Goal: Information Seeking & Learning: Learn about a topic

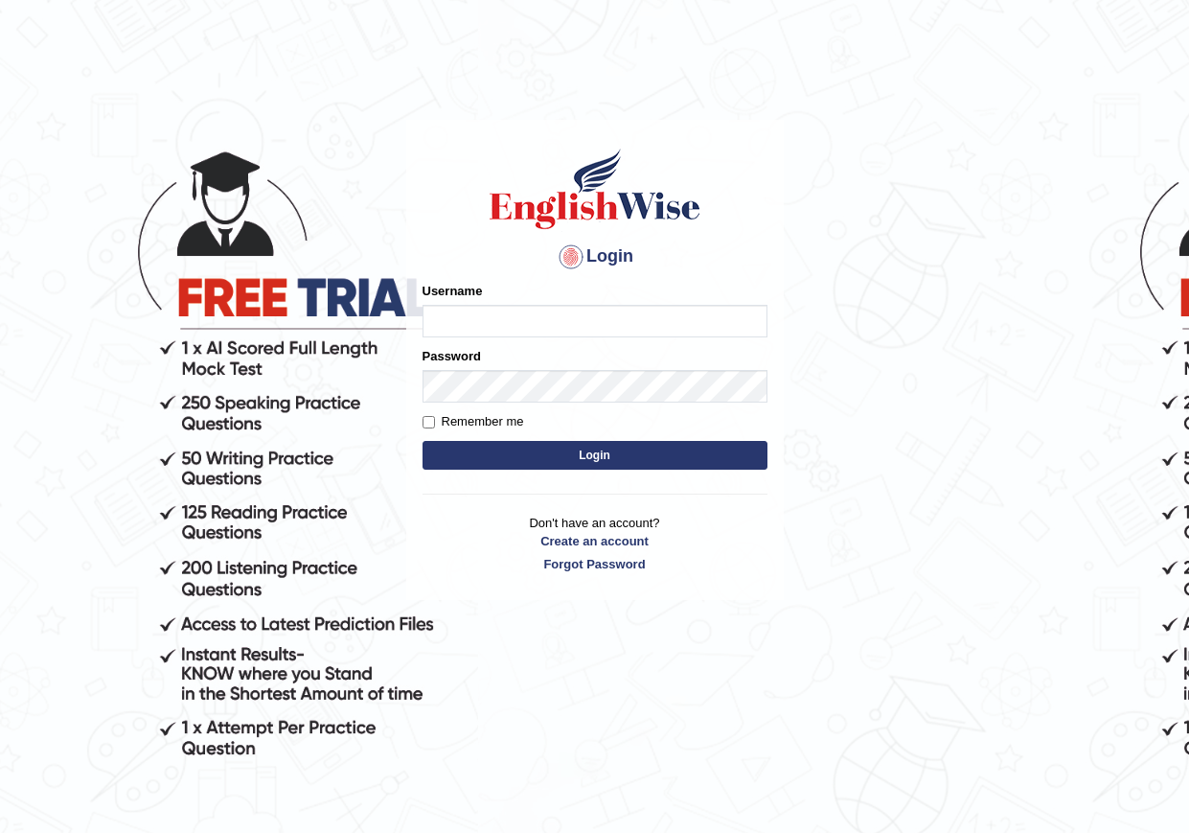
click at [549, 322] on input "Username" at bounding box center [595, 321] width 345 height 33
type input "bikramgurung_parramatta"
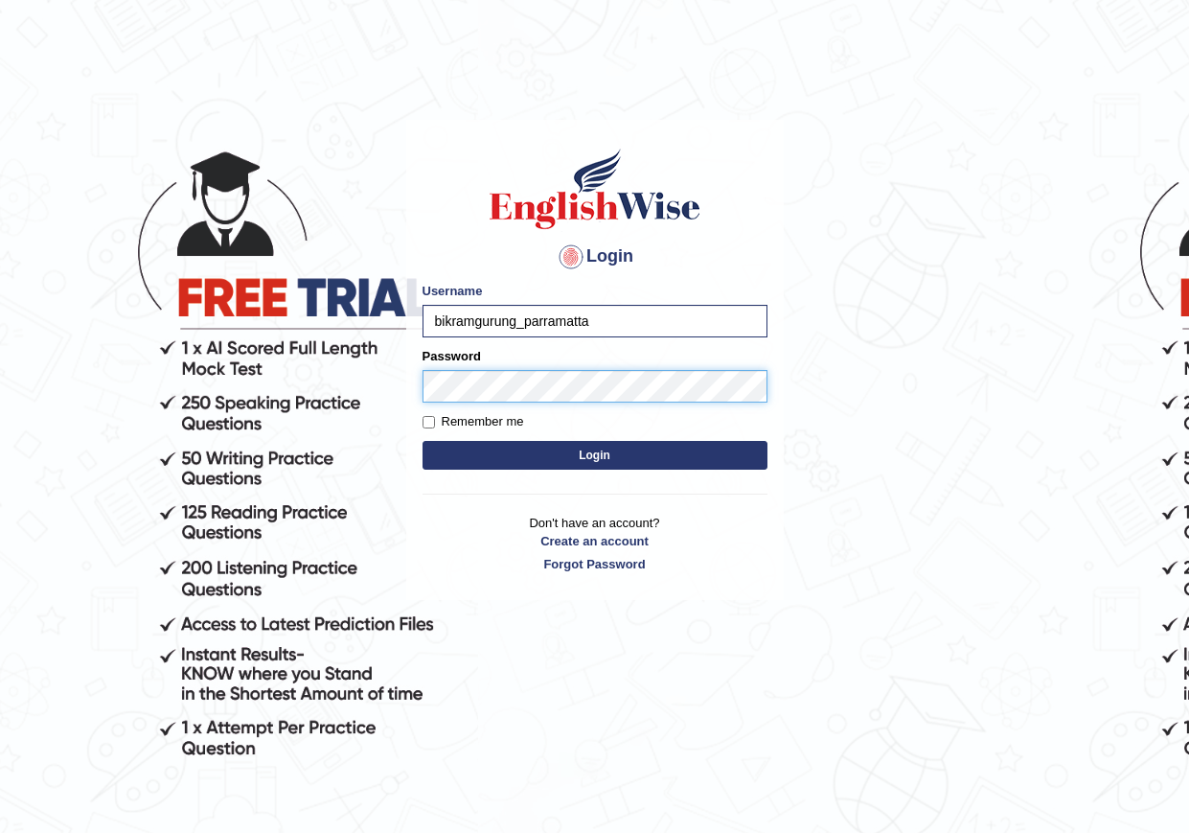
click at [423, 441] on button "Login" at bounding box center [595, 455] width 345 height 29
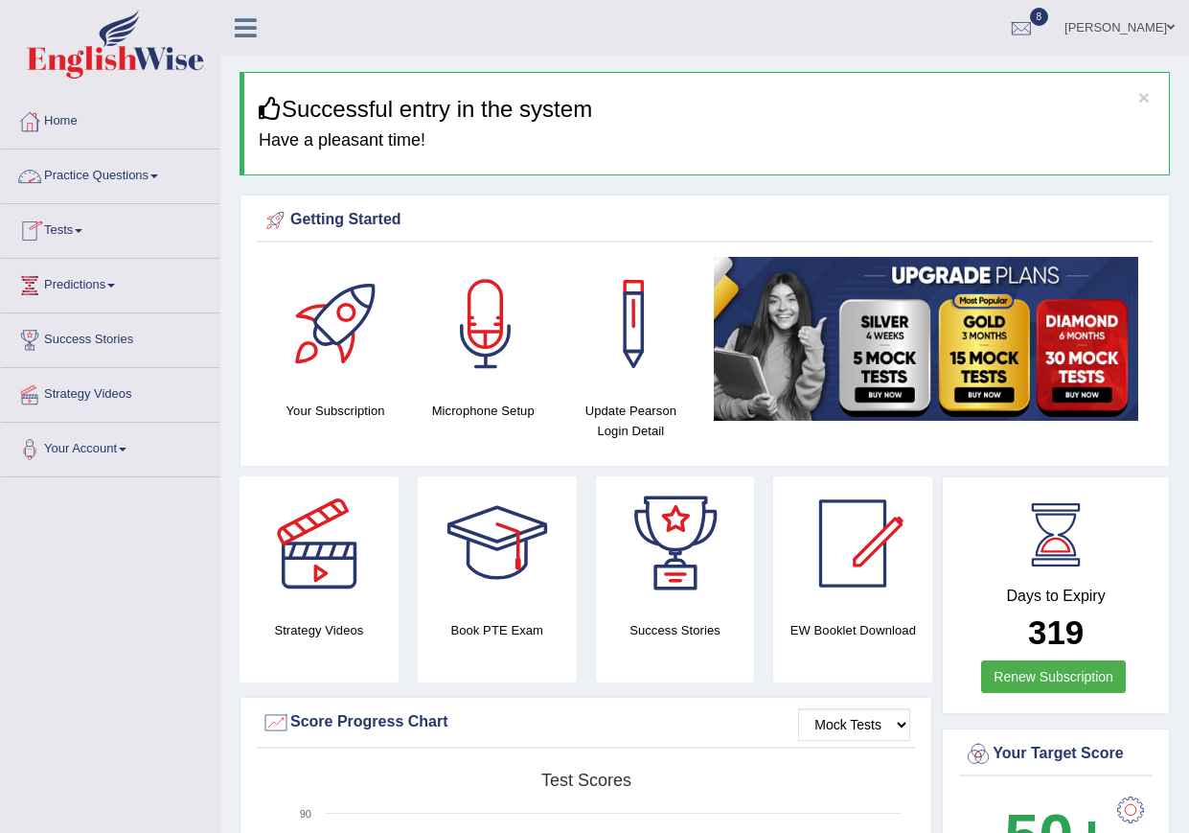
click at [157, 172] on link "Practice Questions" at bounding box center [110, 173] width 218 height 48
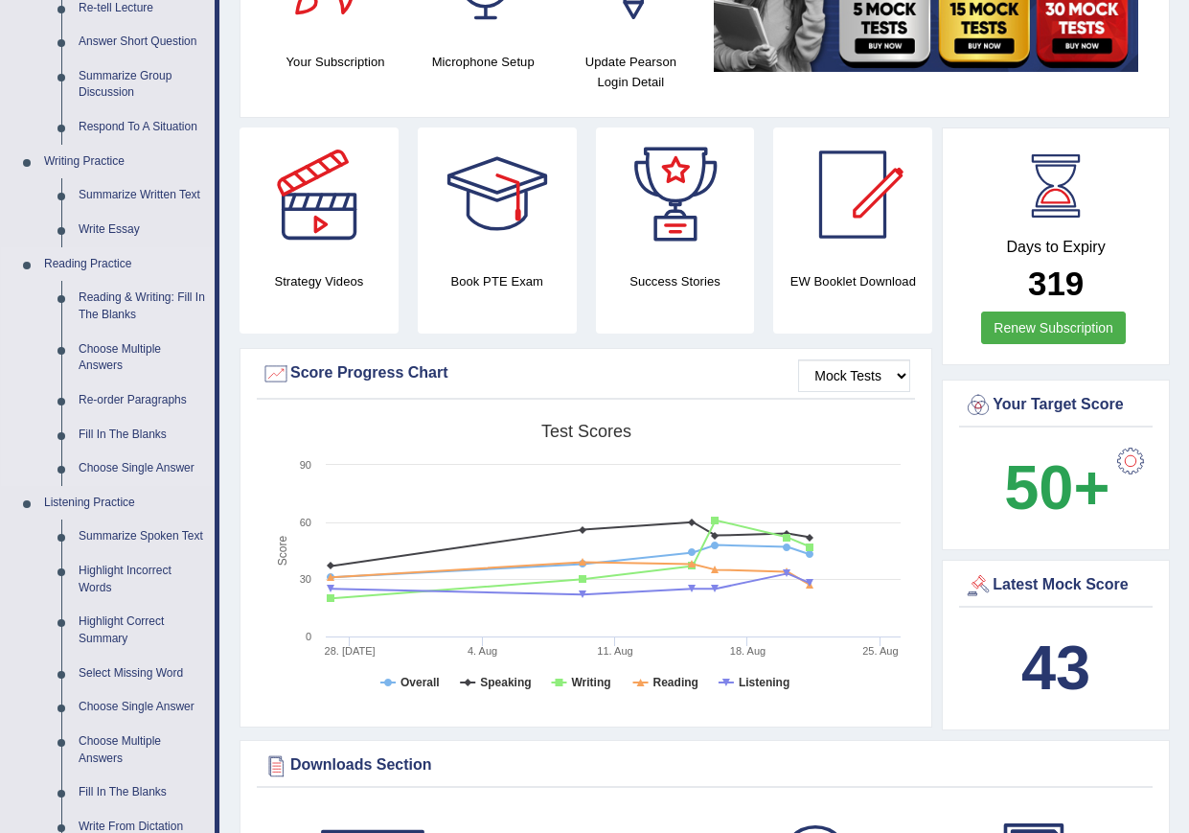
scroll to position [383, 0]
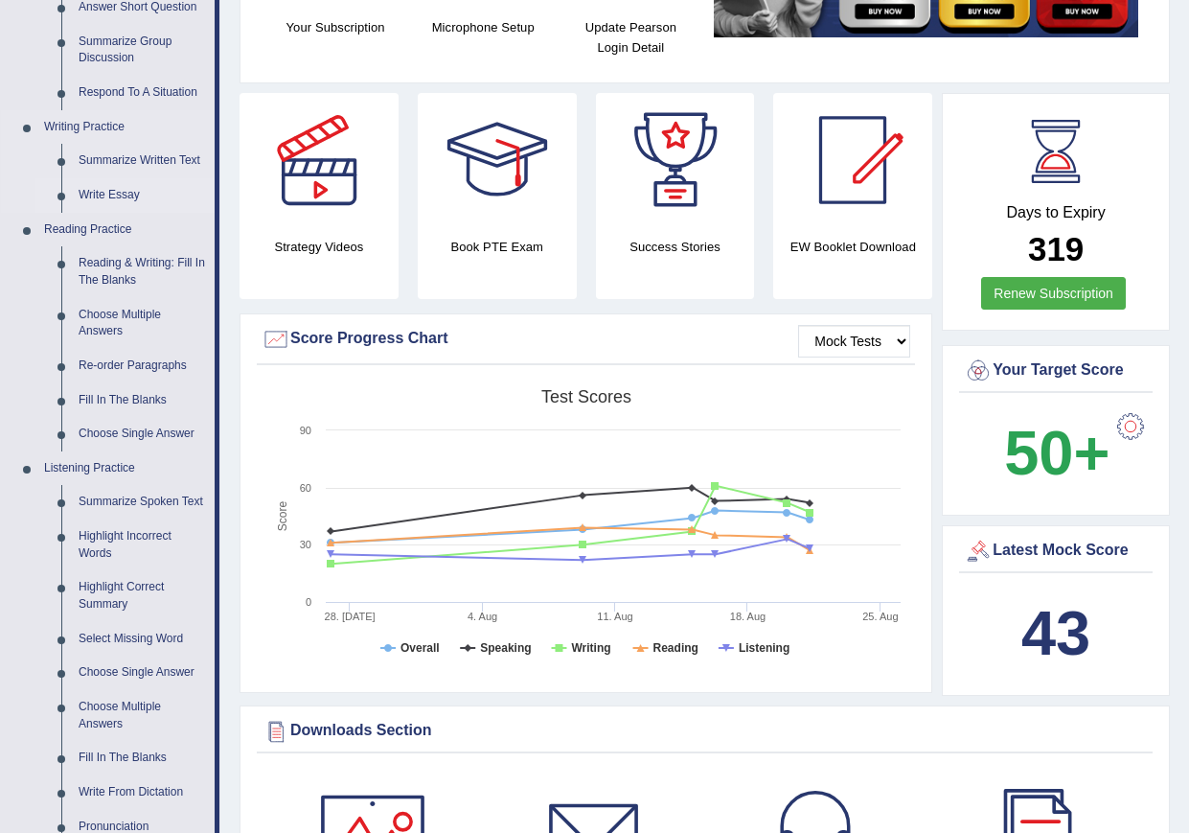
click at [132, 194] on link "Write Essay" at bounding box center [142, 195] width 145 height 34
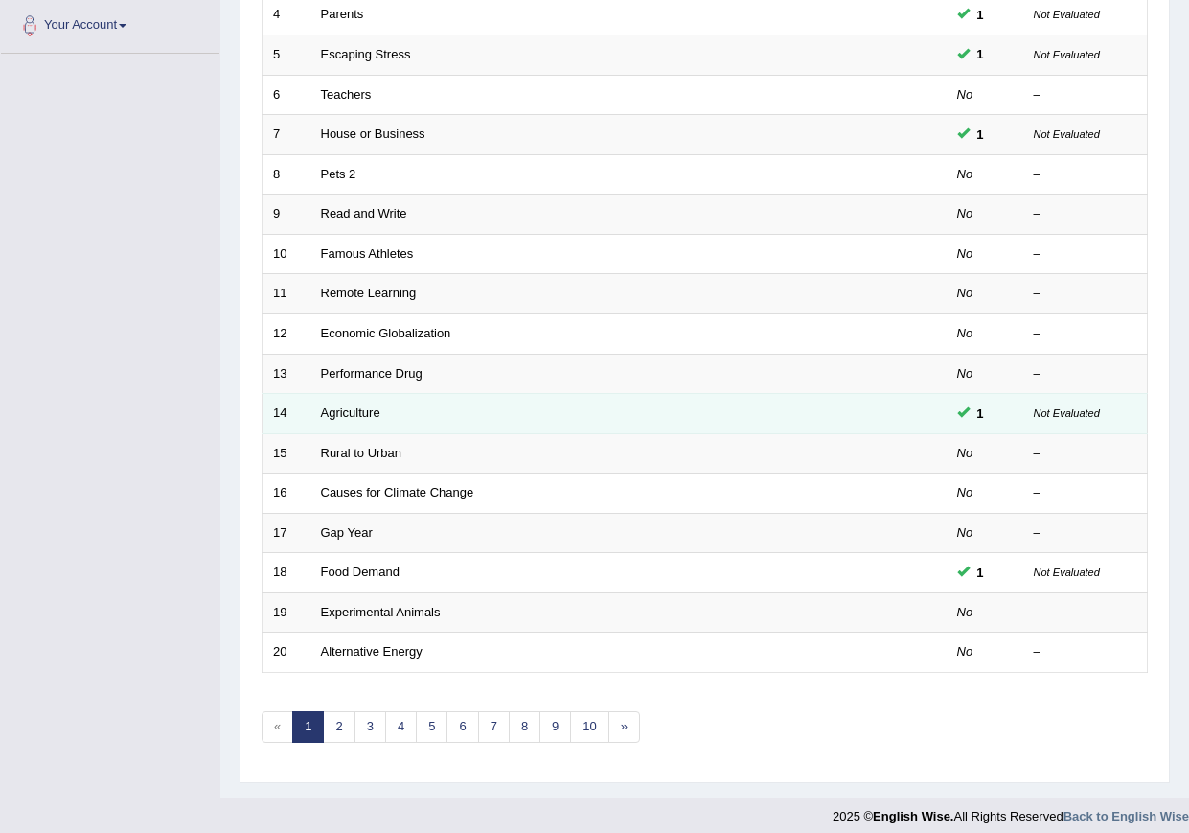
scroll to position [436, 0]
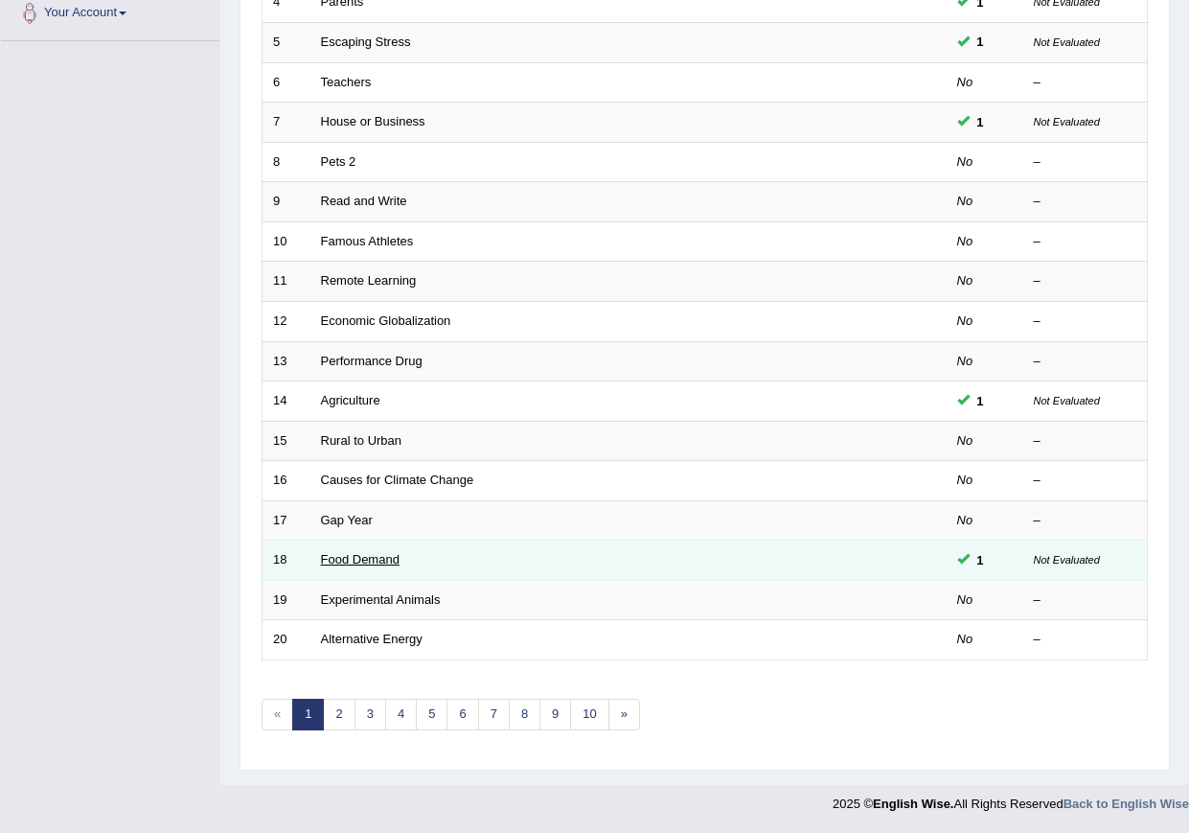
click at [358, 558] on link "Food Demand" at bounding box center [360, 559] width 79 height 14
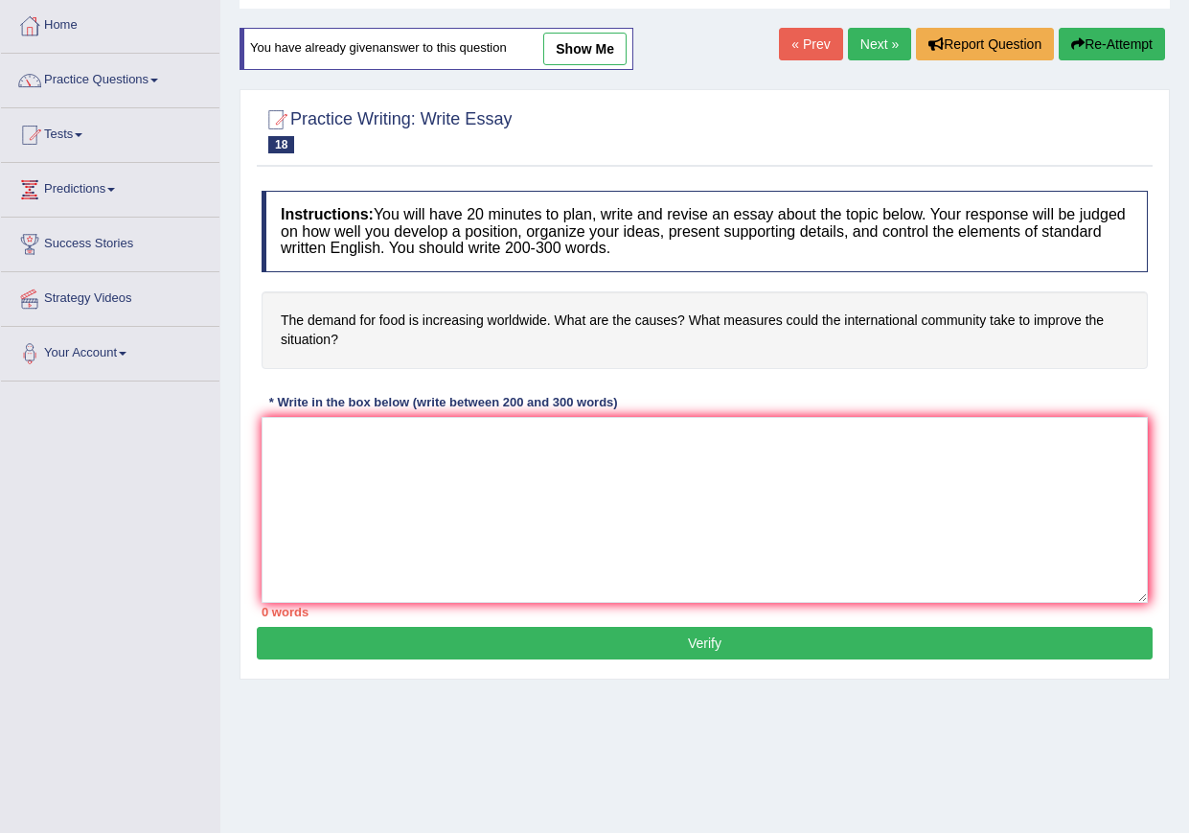
click at [593, 59] on link "show me" at bounding box center [584, 49] width 83 height 33
type textarea "The increasing influence of "The demand for food is increasing worldwide". On o…"
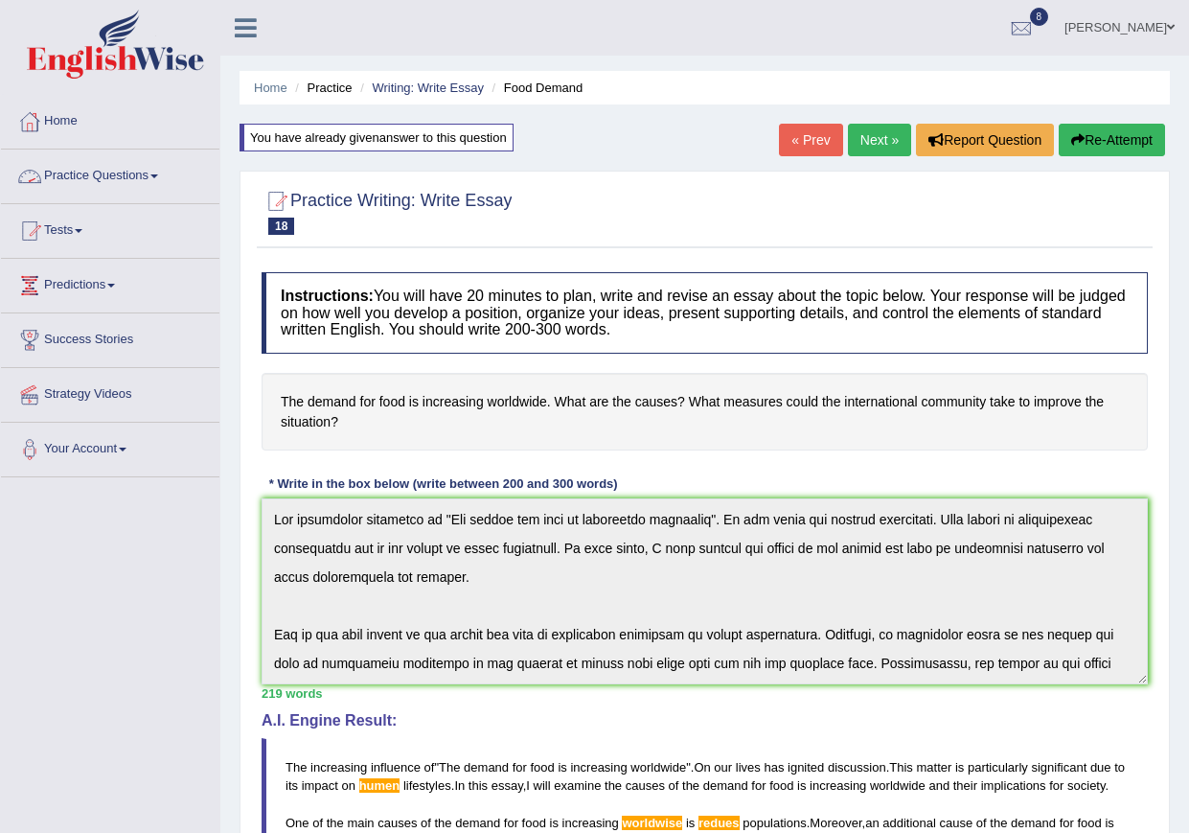
click at [158, 177] on span at bounding box center [154, 176] width 8 height 4
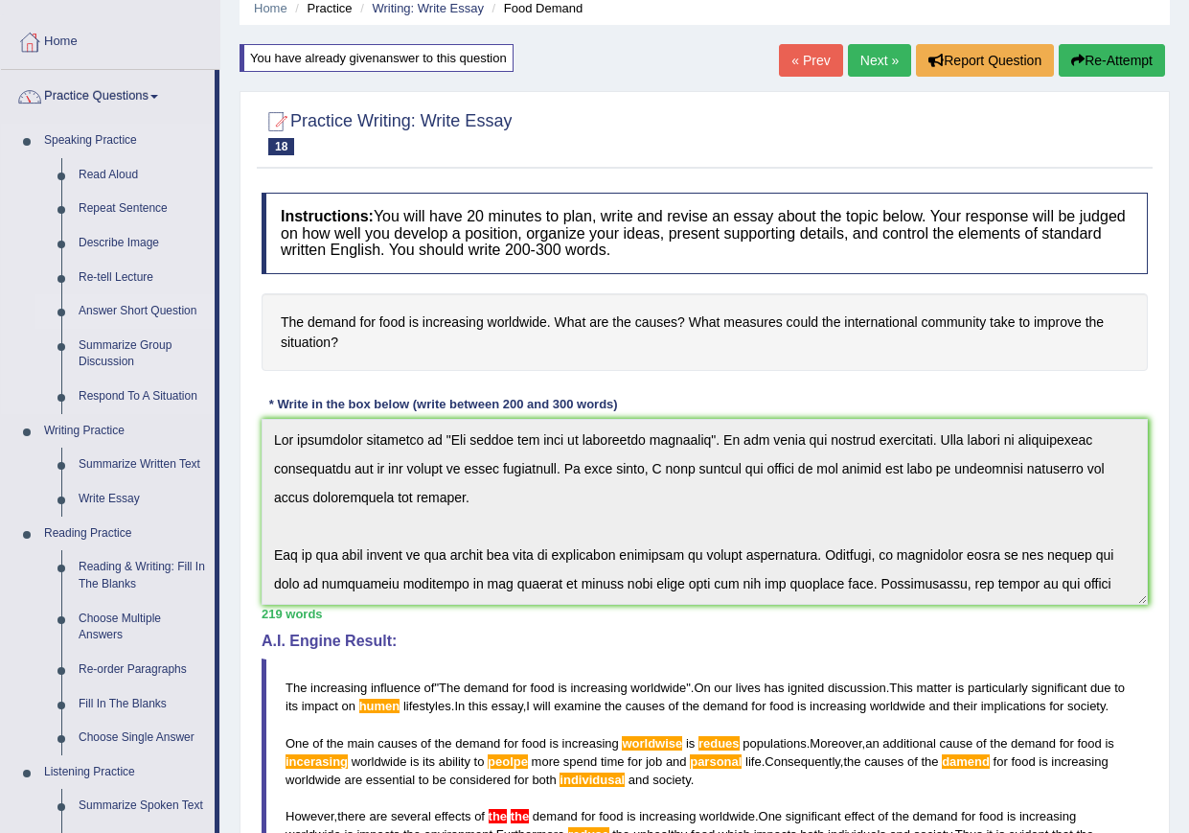
scroll to position [287, 0]
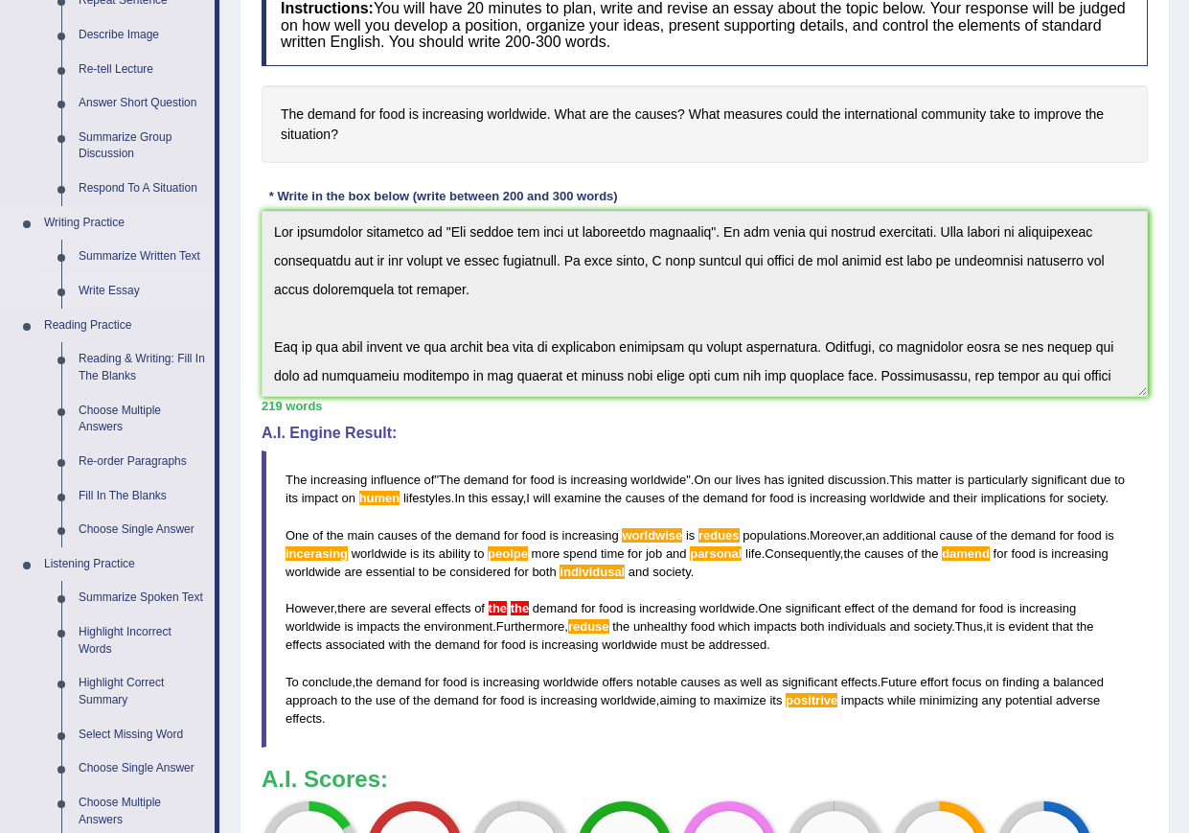
click at [132, 289] on link "Write Essay" at bounding box center [142, 291] width 145 height 34
click at [132, 289] on ul "Speaking Practice Read Aloud Repeat Sentence Describe Image Re-tell Lecture Ans…" at bounding box center [108, 427] width 214 height 1023
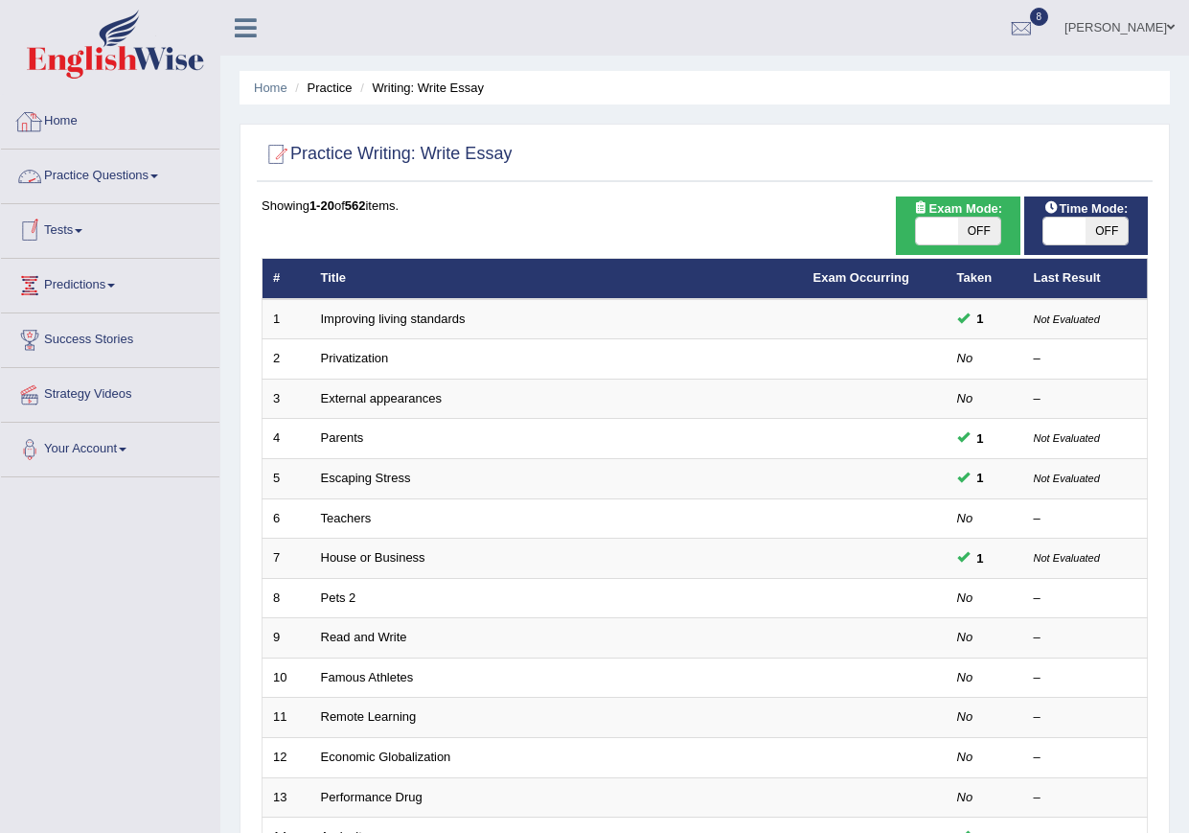
click at [81, 113] on link "Home" at bounding box center [110, 119] width 218 height 48
